Goal: Information Seeking & Learning: Learn about a topic

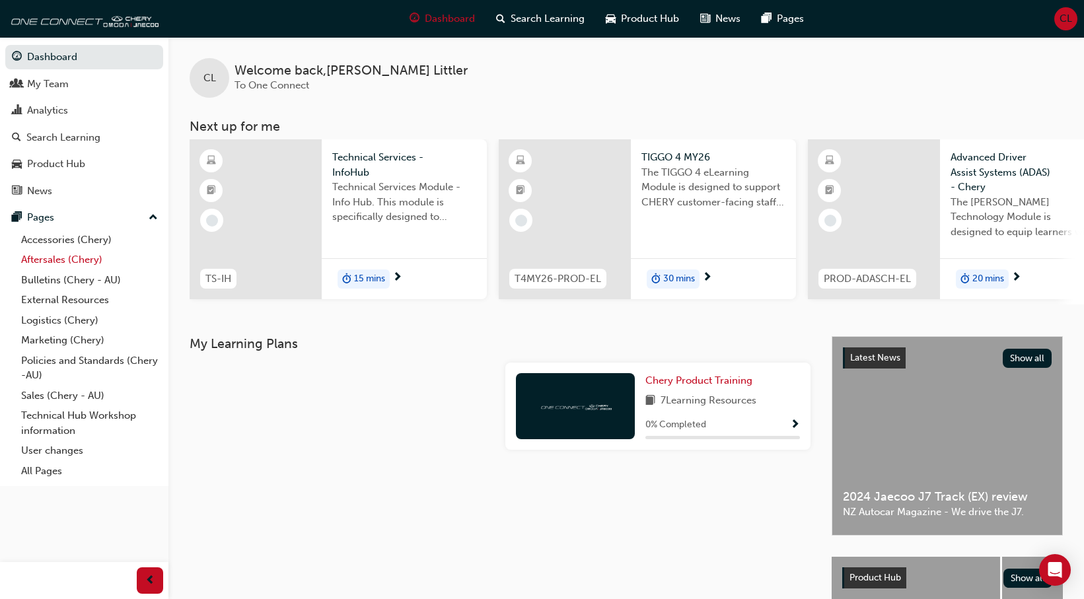
click at [50, 264] on link "Aftersales (Chery)" at bounding box center [89, 260] width 147 height 20
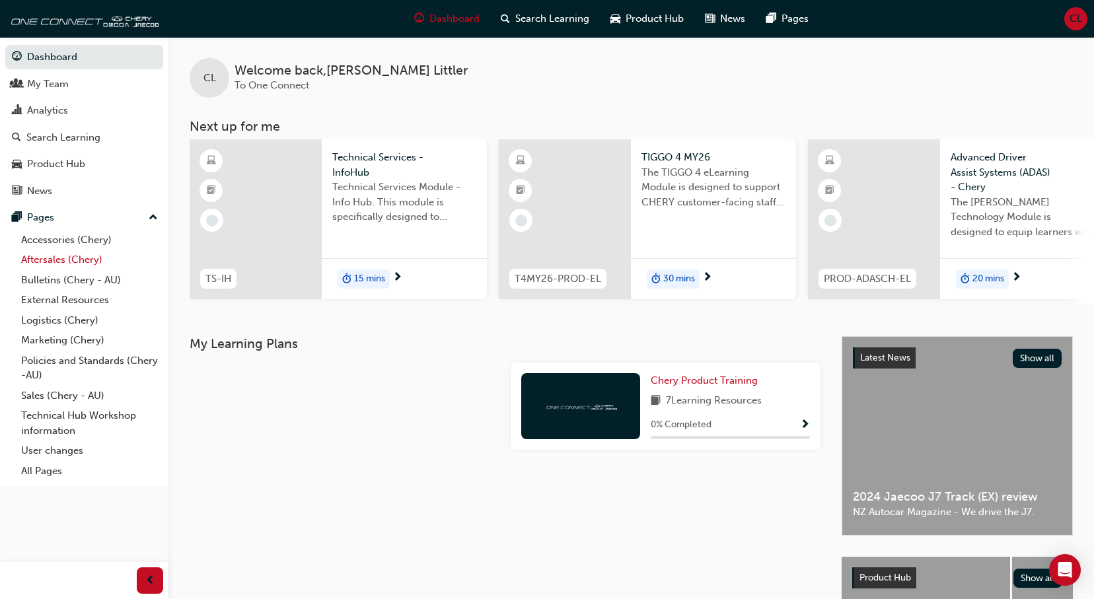
click at [50, 264] on link "Aftersales (Chery)" at bounding box center [89, 260] width 147 height 20
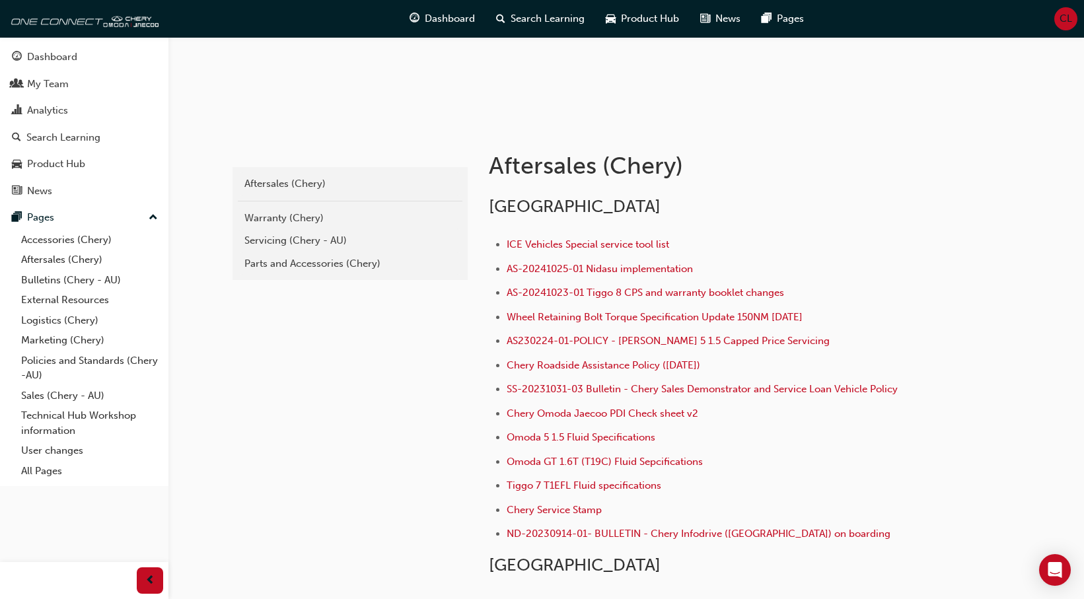
scroll to position [200, 0]
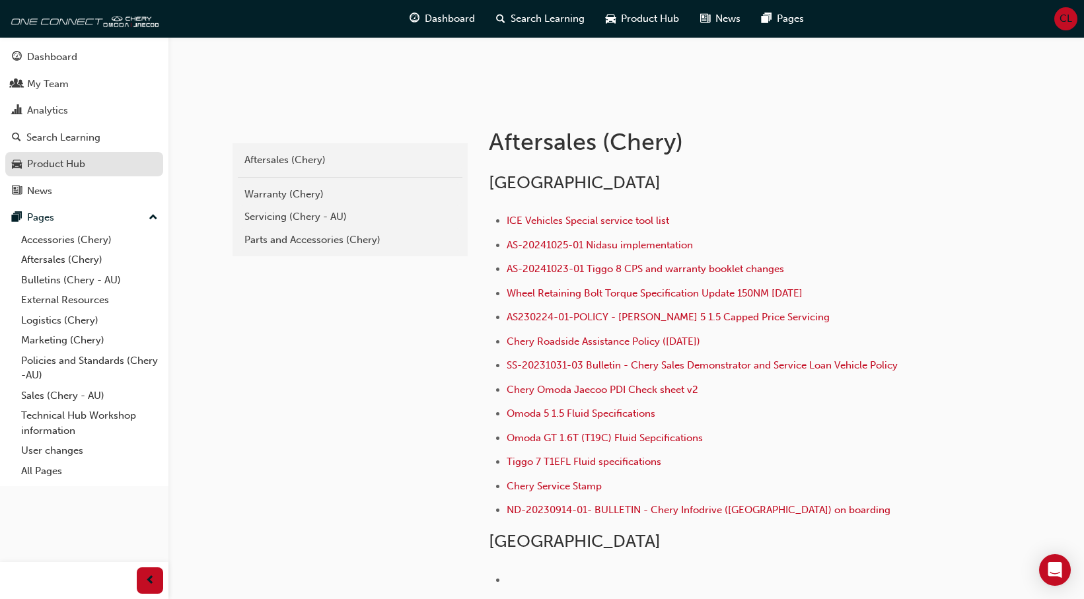
click at [69, 170] on div "Product Hub" at bounding box center [56, 164] width 58 height 15
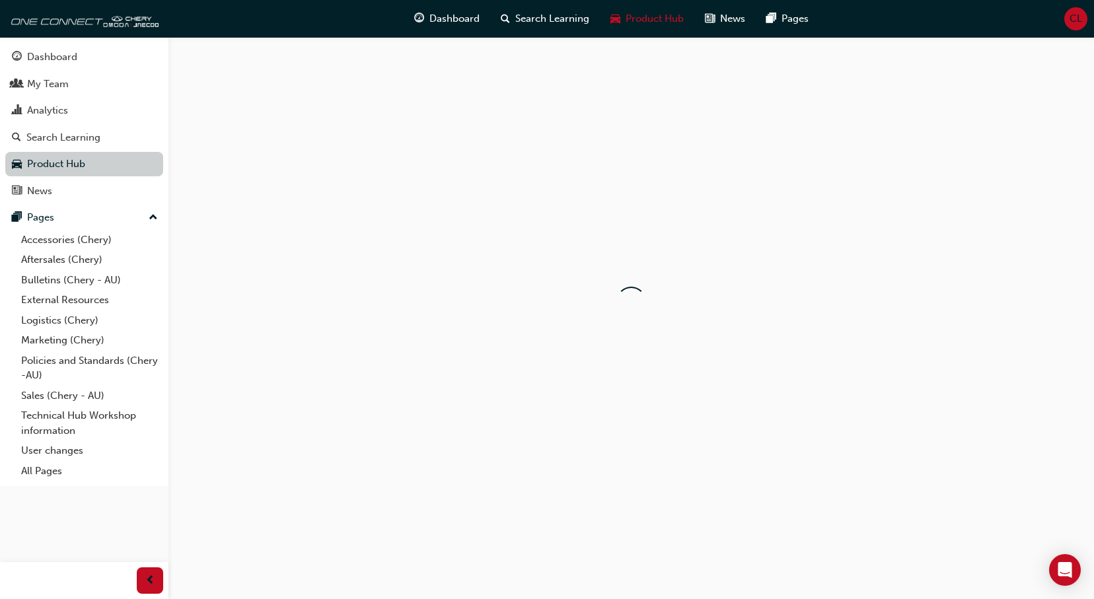
click at [69, 170] on link "Product Hub" at bounding box center [84, 164] width 158 height 24
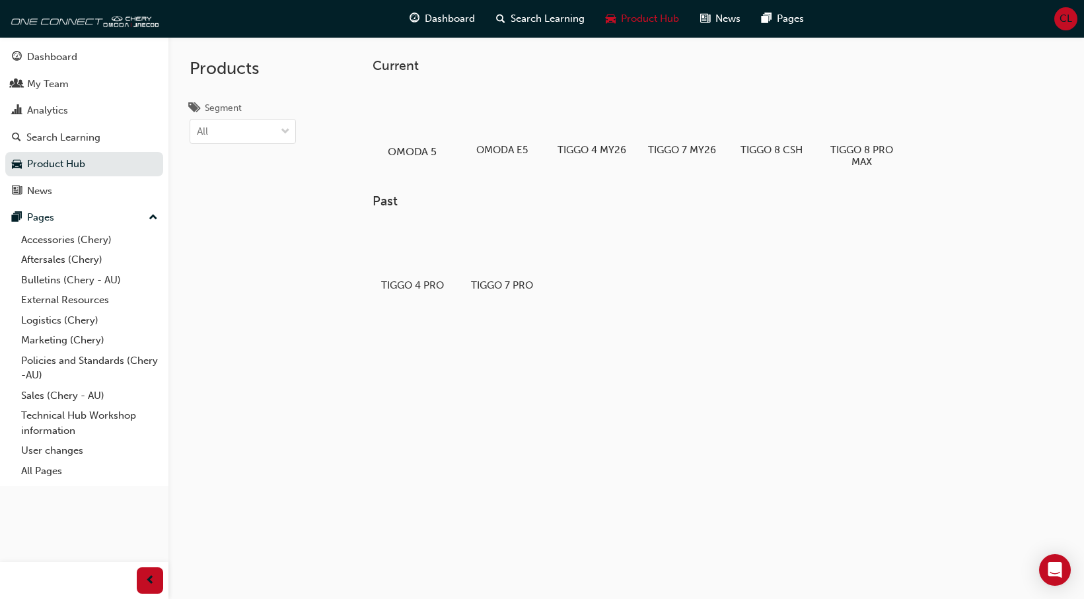
click at [411, 111] on div at bounding box center [412, 113] width 73 height 53
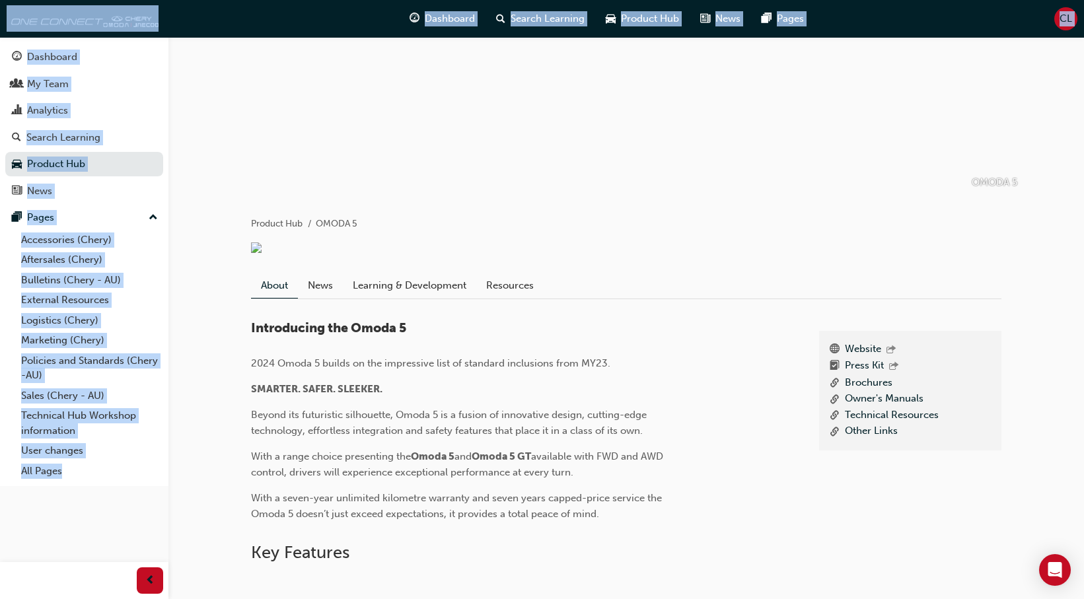
scroll to position [132, 0]
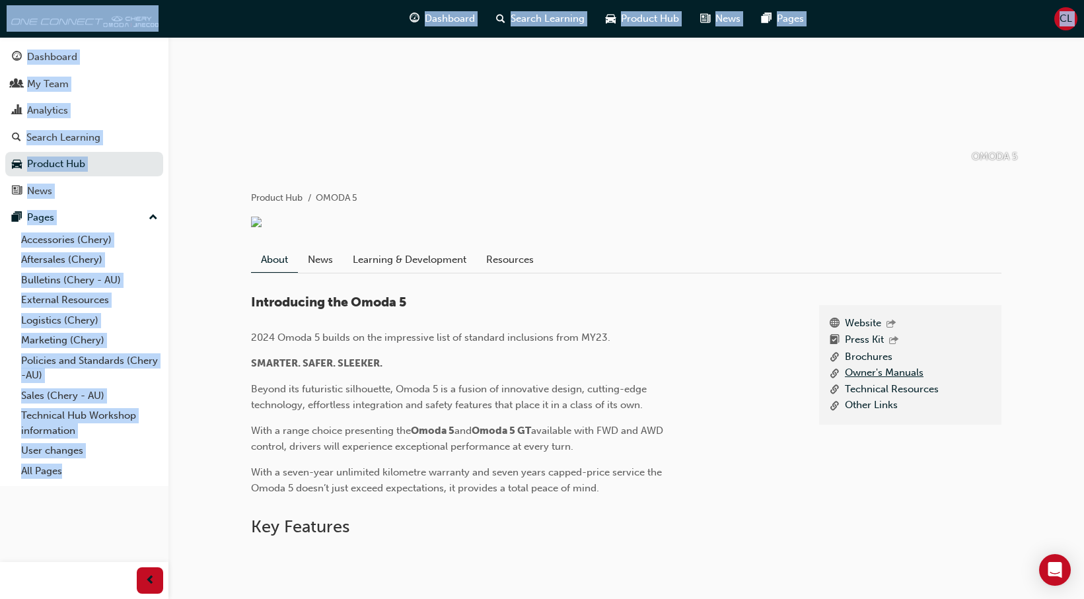
click at [867, 372] on link "Owner's Manuals" at bounding box center [884, 373] width 79 height 17
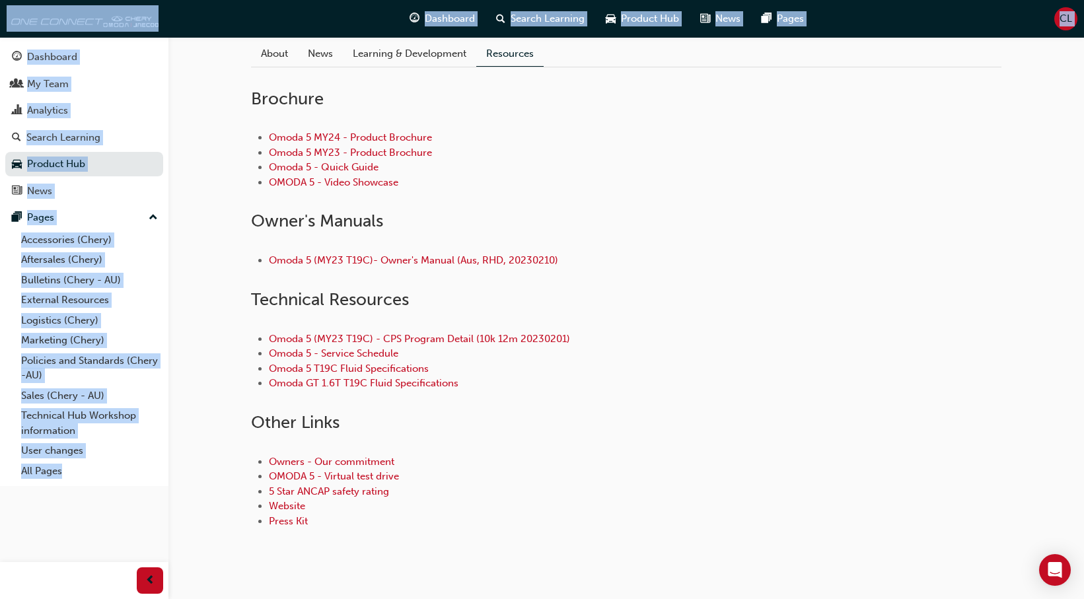
scroll to position [364, 0]
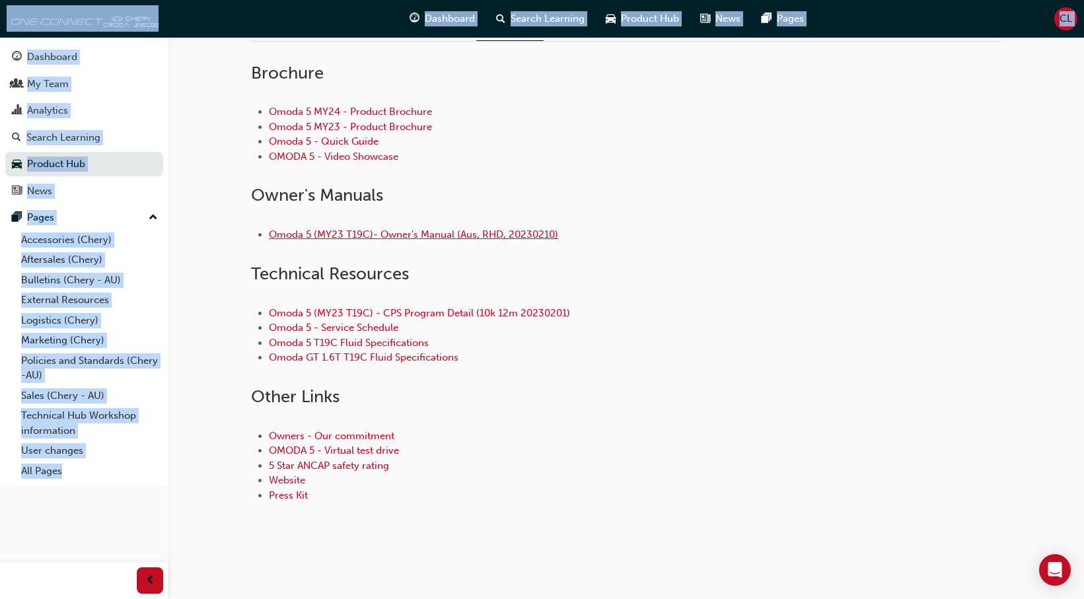
click at [526, 231] on link "Omoda 5 (MY23 T19C)- Owner's Manual (Aus, RHD, 20230210)" at bounding box center [413, 235] width 289 height 12
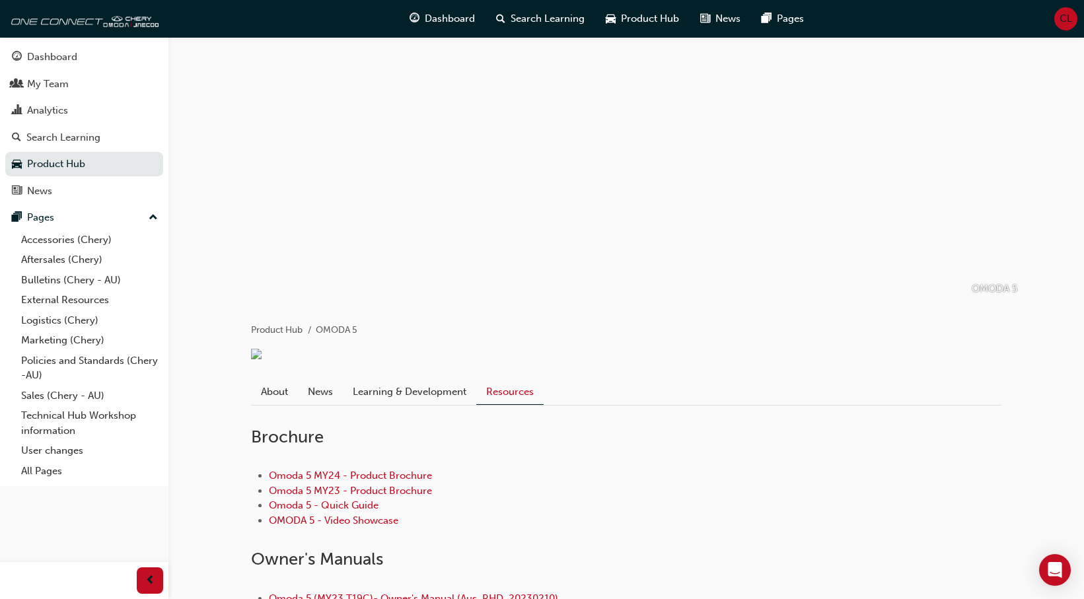
click at [503, 405] on link "Resources" at bounding box center [509, 392] width 67 height 26
click at [505, 404] on link "Resources" at bounding box center [509, 392] width 67 height 26
click at [502, 405] on link "Resources" at bounding box center [509, 392] width 67 height 26
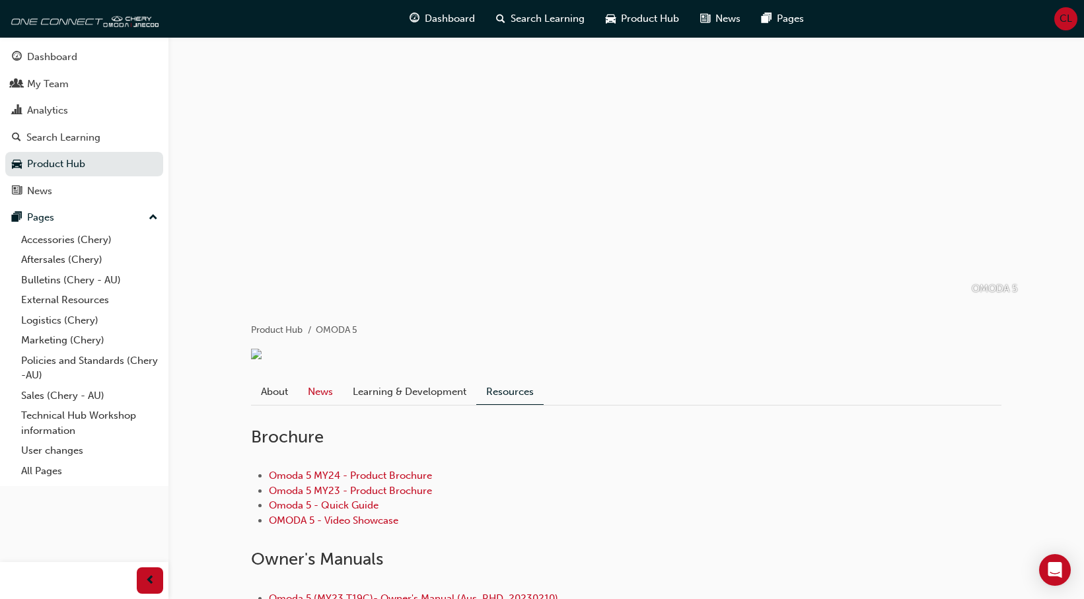
click at [327, 404] on link "News" at bounding box center [320, 391] width 45 height 25
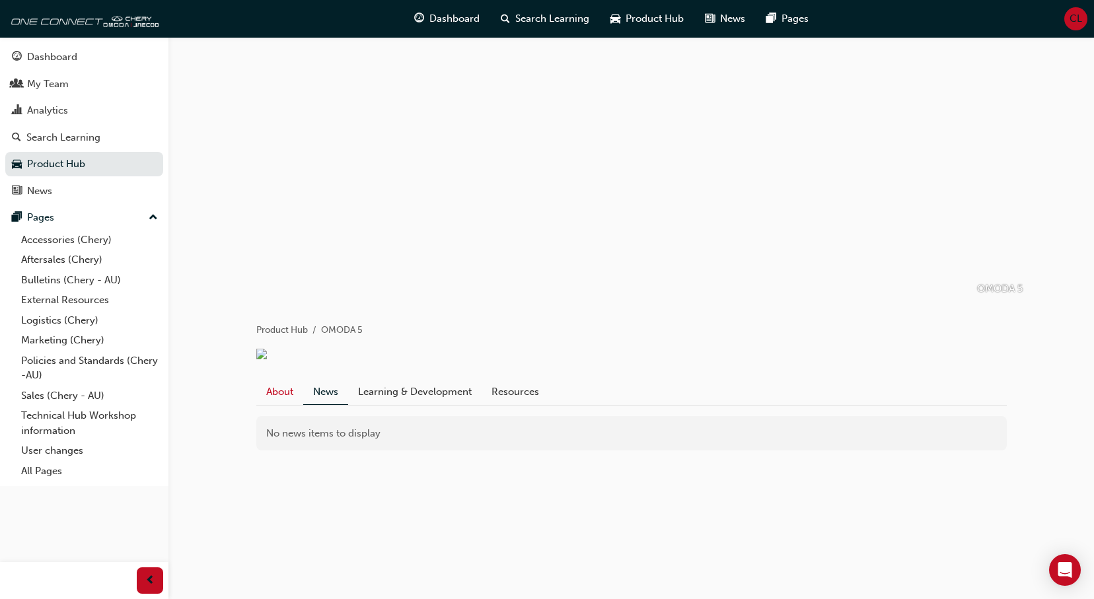
click at [283, 404] on link "About" at bounding box center [279, 391] width 47 height 25
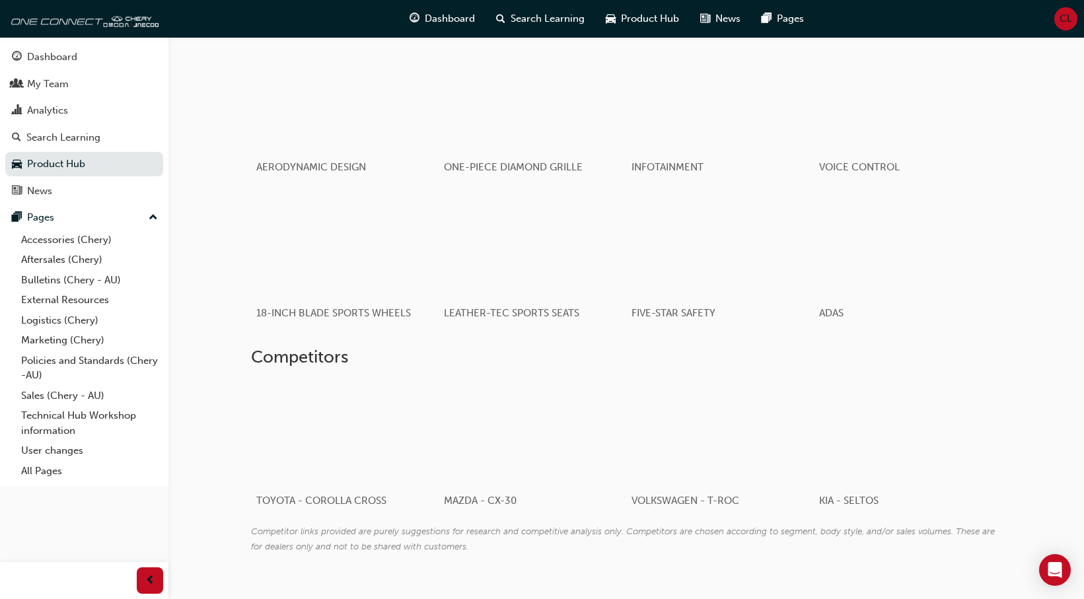
scroll to position [828, 0]
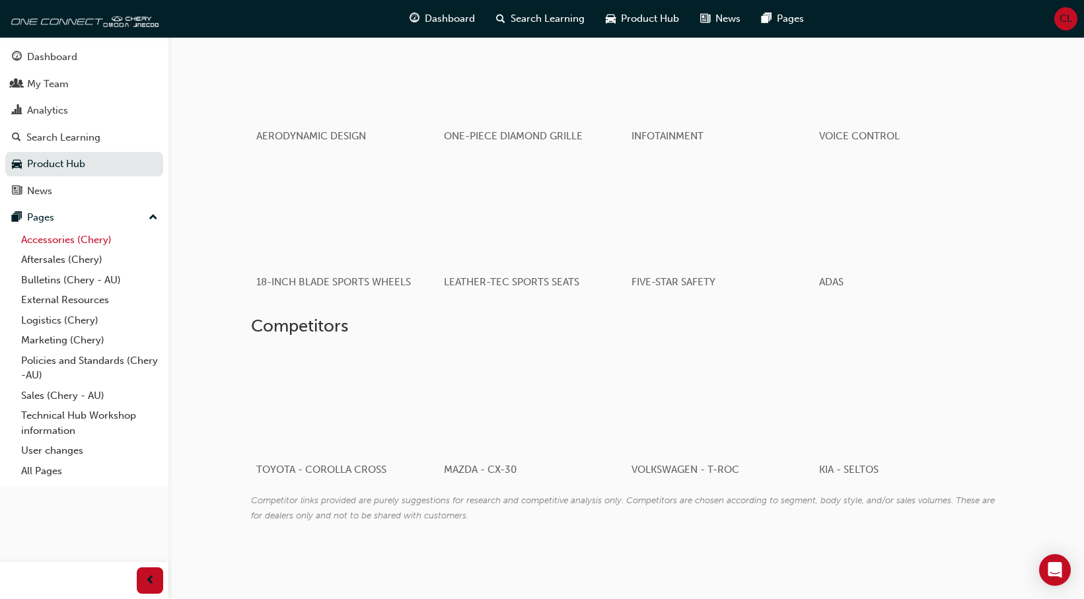
click at [54, 239] on link "Accessories (Chery)" at bounding box center [89, 240] width 147 height 20
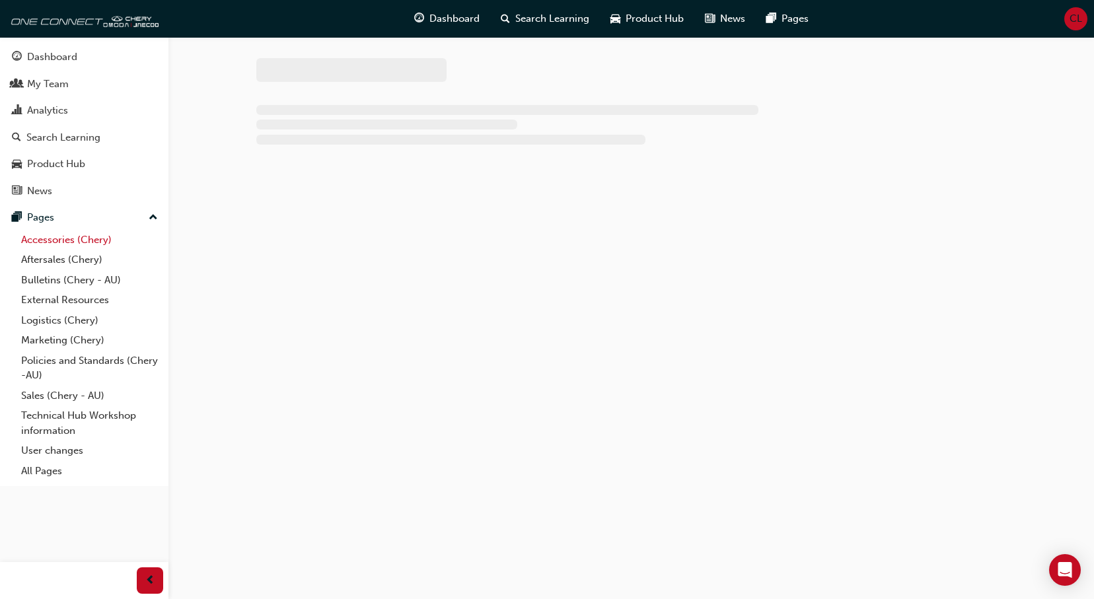
click at [54, 239] on link "Accessories (Chery)" at bounding box center [89, 240] width 147 height 20
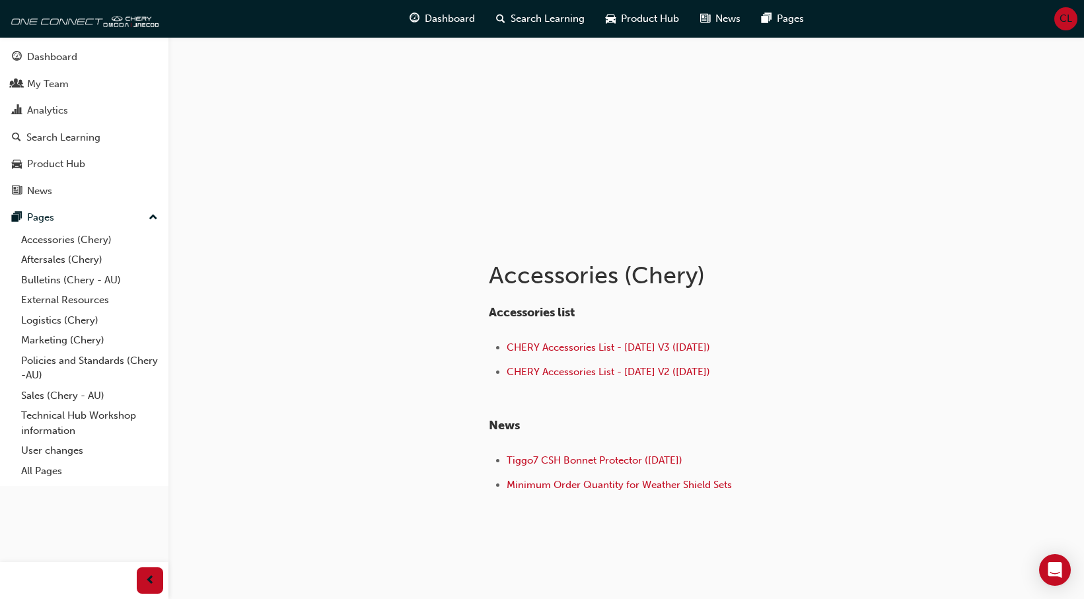
scroll to position [91, 0]
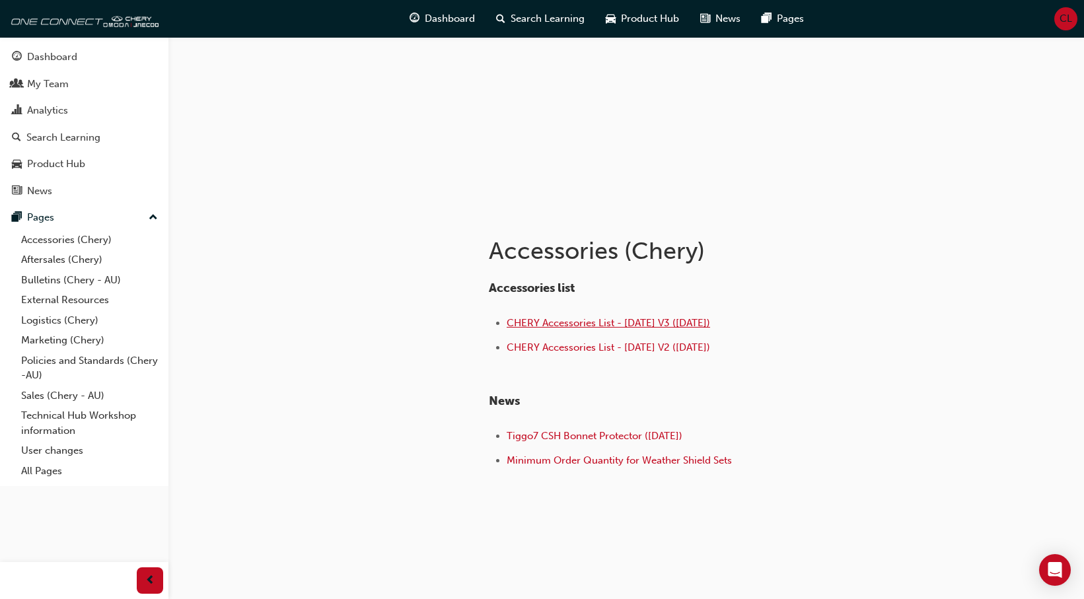
click at [579, 324] on span "CHERY Accessories List - Sep 25 V3 (30.09.25)" at bounding box center [608, 323] width 203 height 12
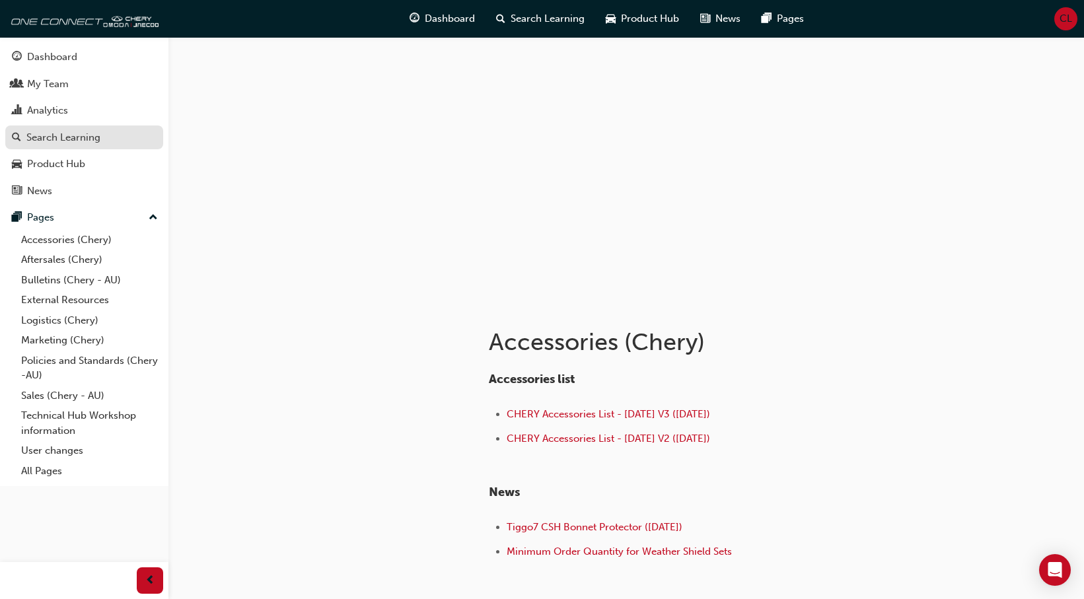
click at [44, 137] on div "Search Learning" at bounding box center [63, 137] width 74 height 15
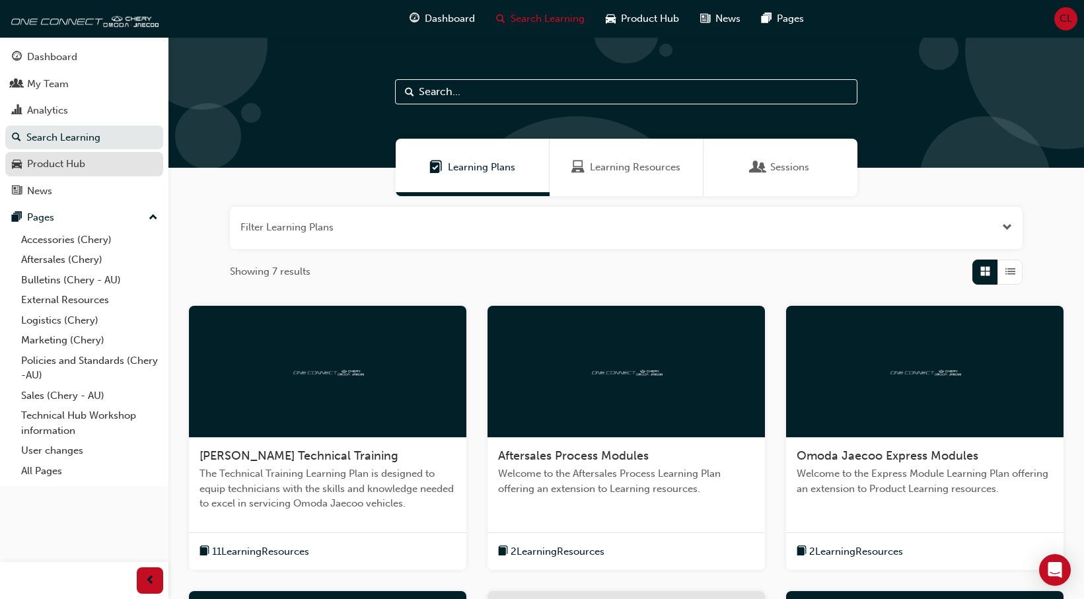
click at [75, 164] on div "Product Hub" at bounding box center [56, 164] width 58 height 15
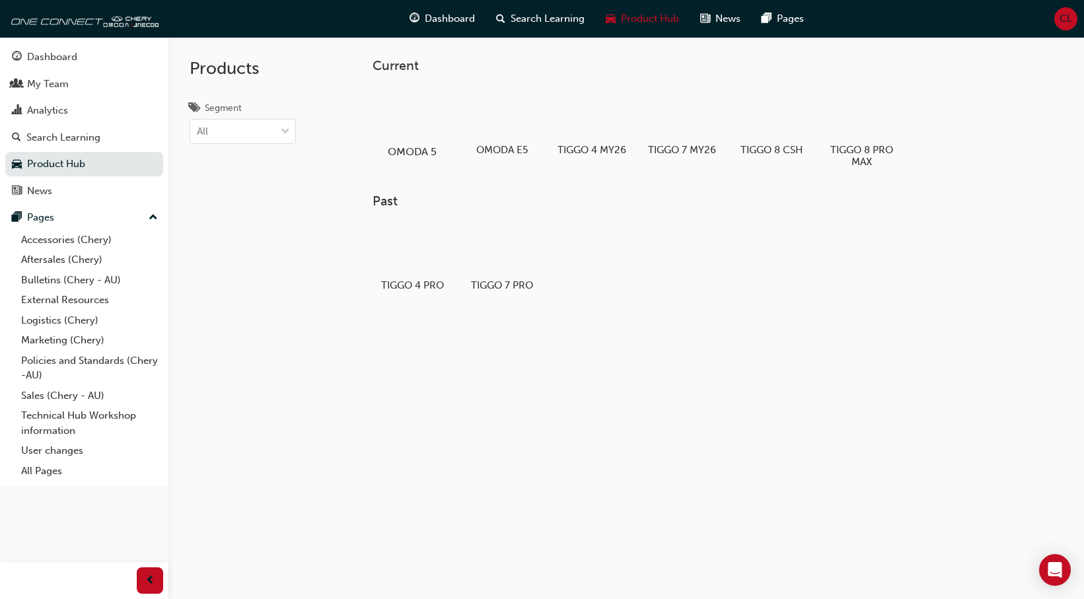
click at [400, 130] on div at bounding box center [412, 113] width 73 height 53
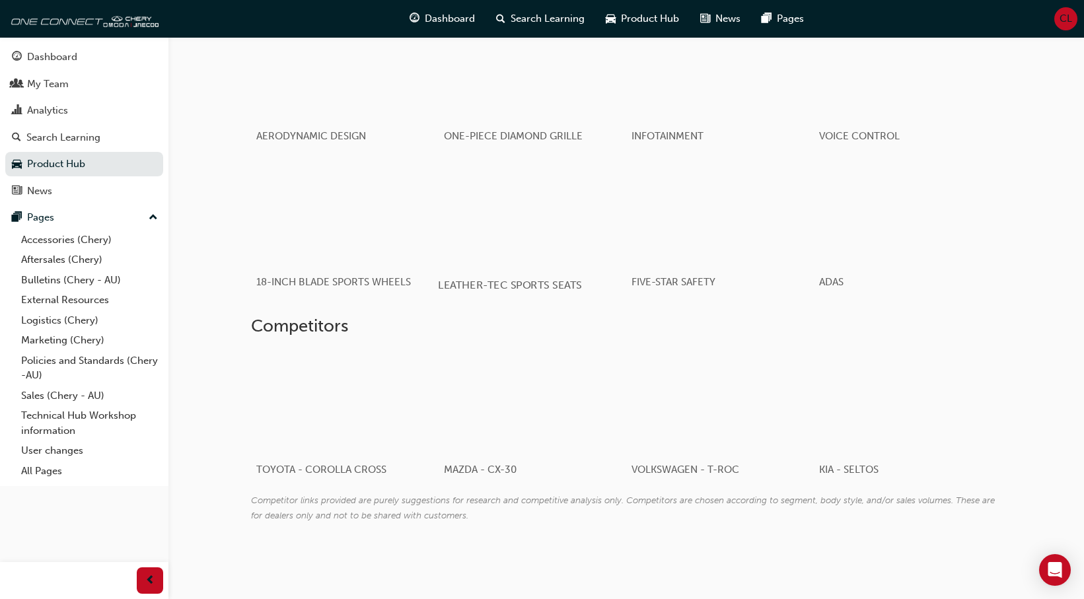
scroll to position [828, 0]
click at [64, 259] on link "Aftersales (Chery)" at bounding box center [89, 260] width 147 height 20
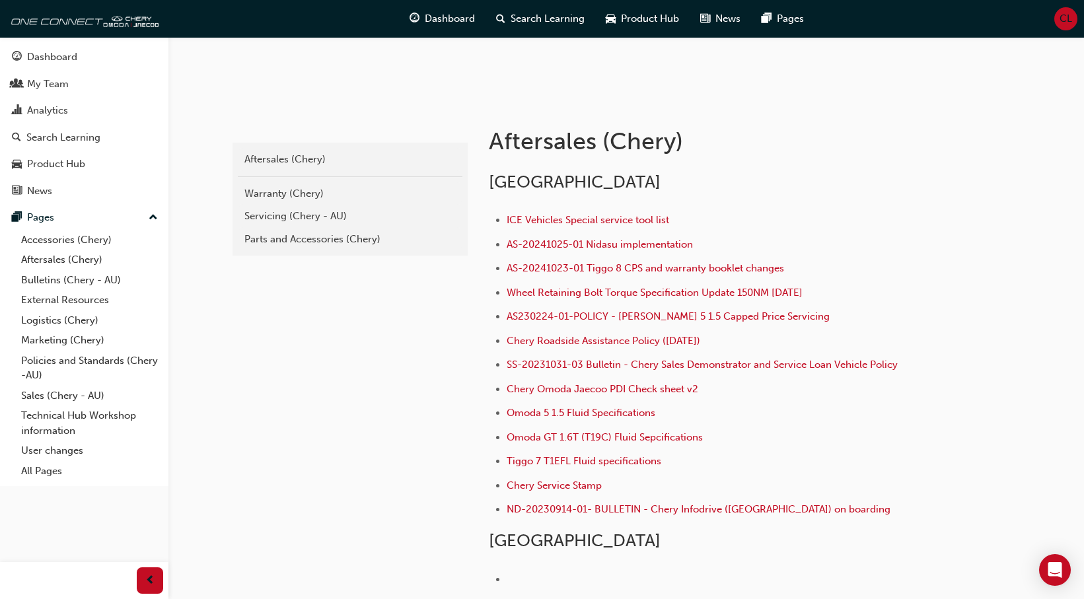
scroll to position [200, 0]
click at [527, 487] on span "Chery Service Stamp" at bounding box center [554, 486] width 95 height 12
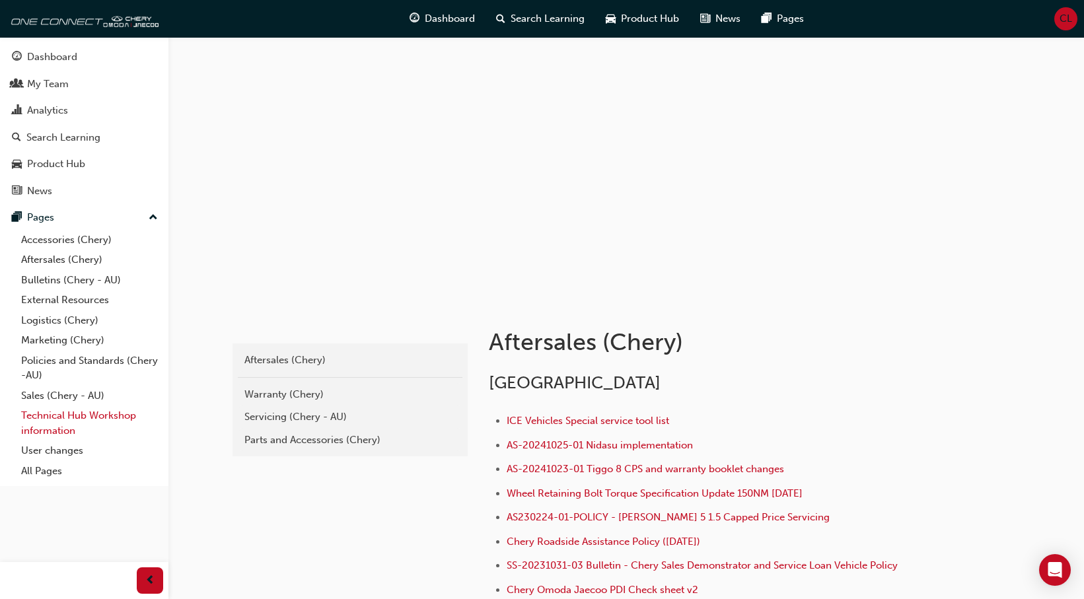
click at [70, 417] on link "Technical Hub Workshop information" at bounding box center [89, 423] width 147 height 35
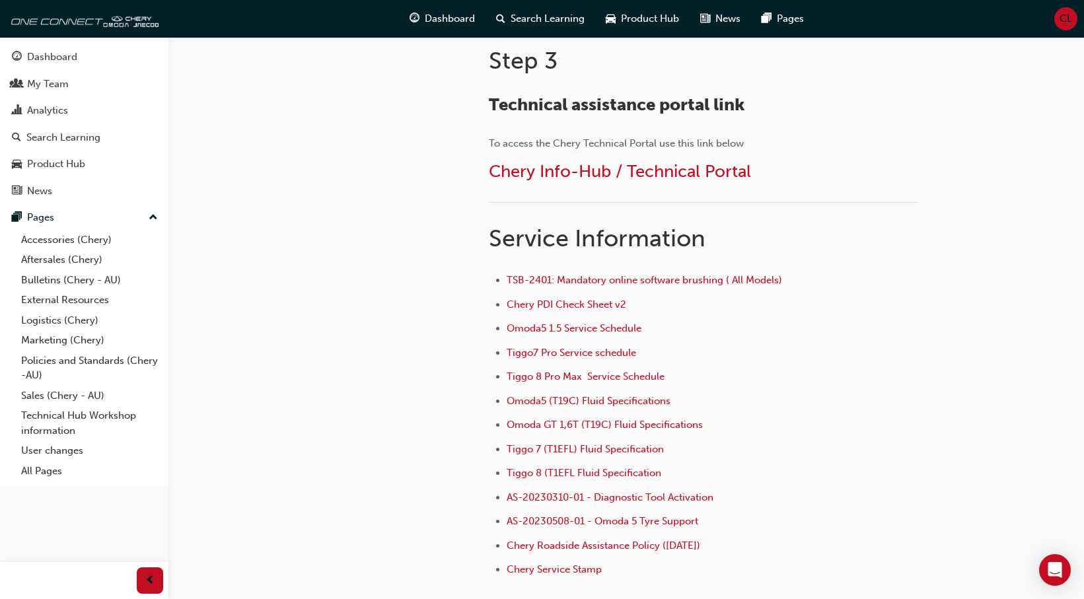
scroll to position [734, 0]
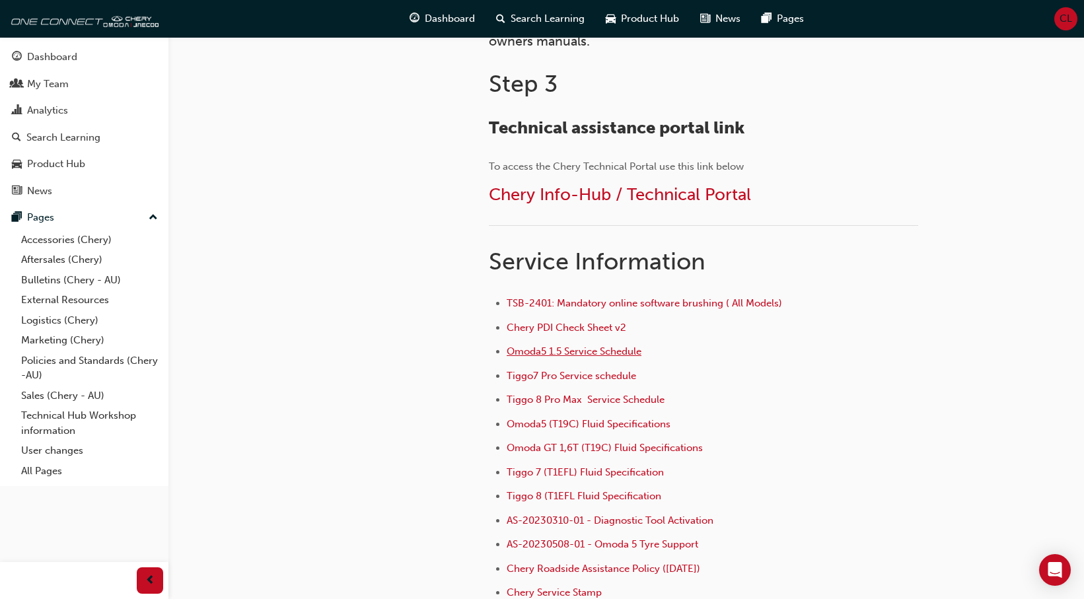
click at [528, 353] on span "Omoda5 1.5 Service Schedule" at bounding box center [574, 351] width 135 height 12
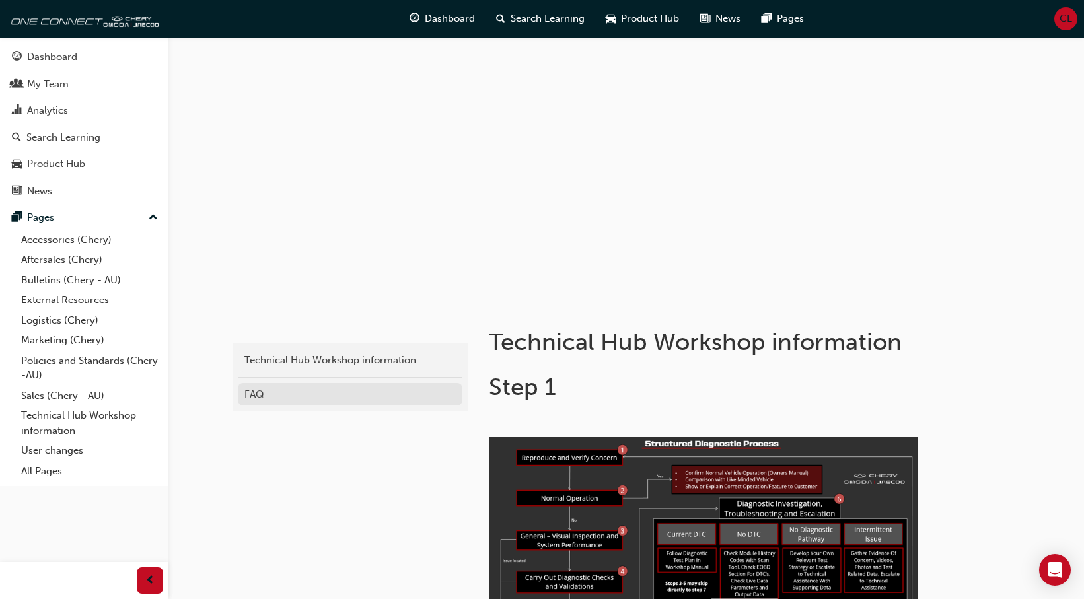
click at [253, 395] on div "FAQ" at bounding box center [349, 394] width 211 height 15
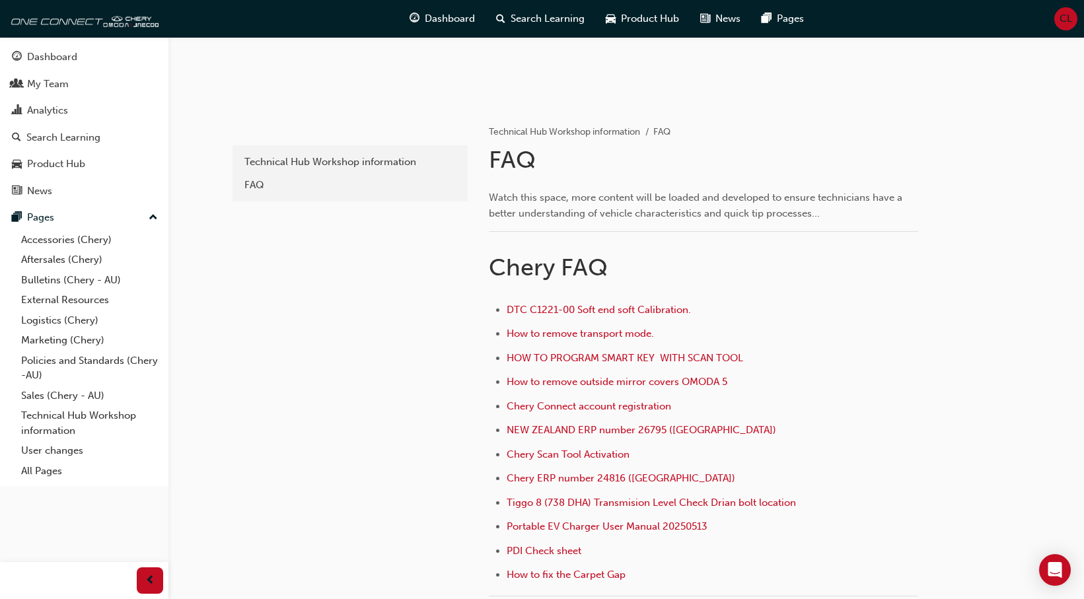
scroll to position [264, 0]
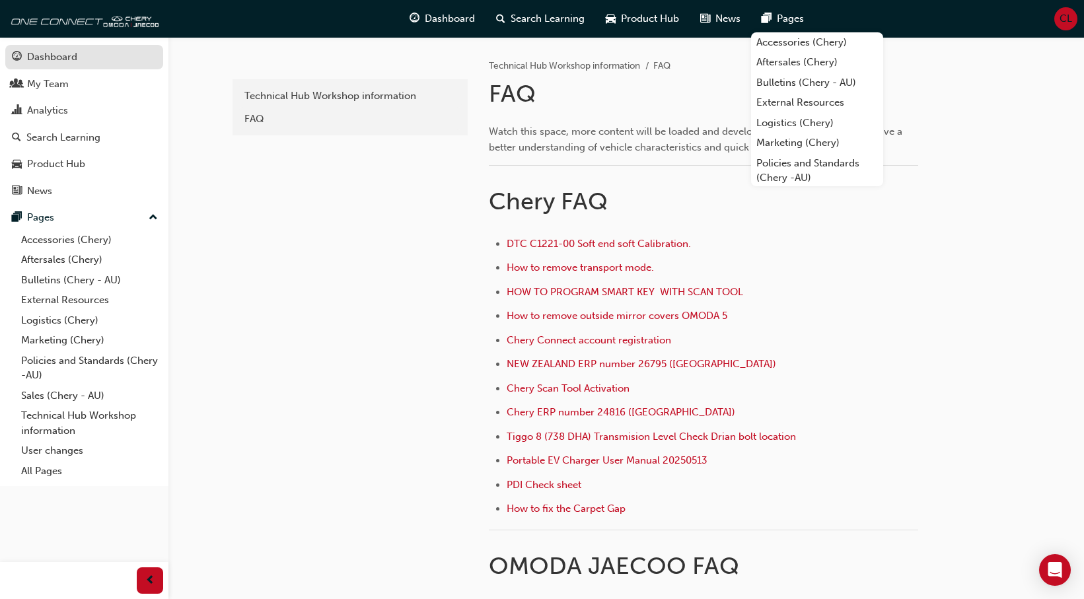
click at [40, 55] on div "Dashboard" at bounding box center [52, 57] width 50 height 15
